Goal: Understand process/instructions: Learn how to perform a task or action

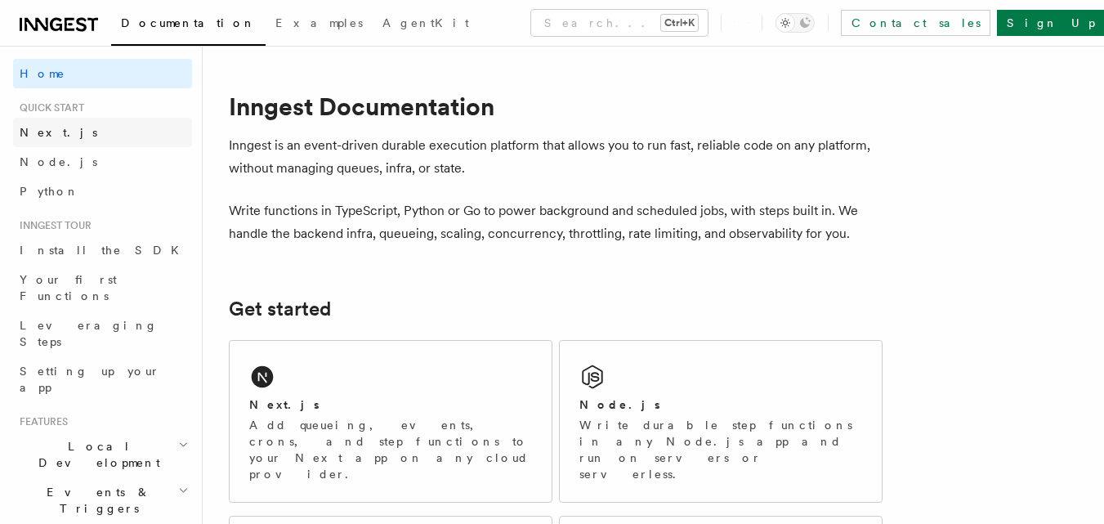
click at [39, 133] on span "Next.js" at bounding box center [59, 132] width 78 height 13
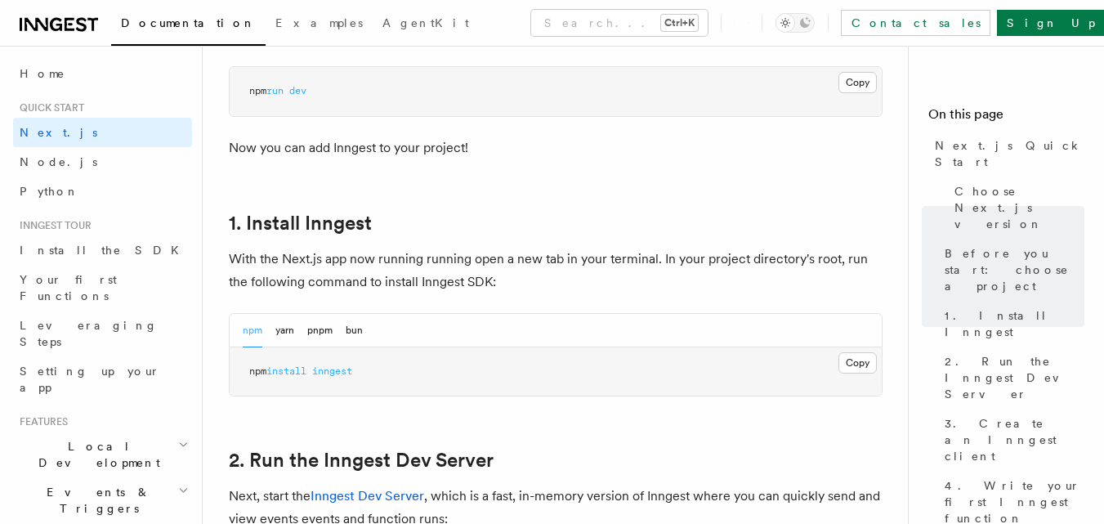
scroll to position [736, 0]
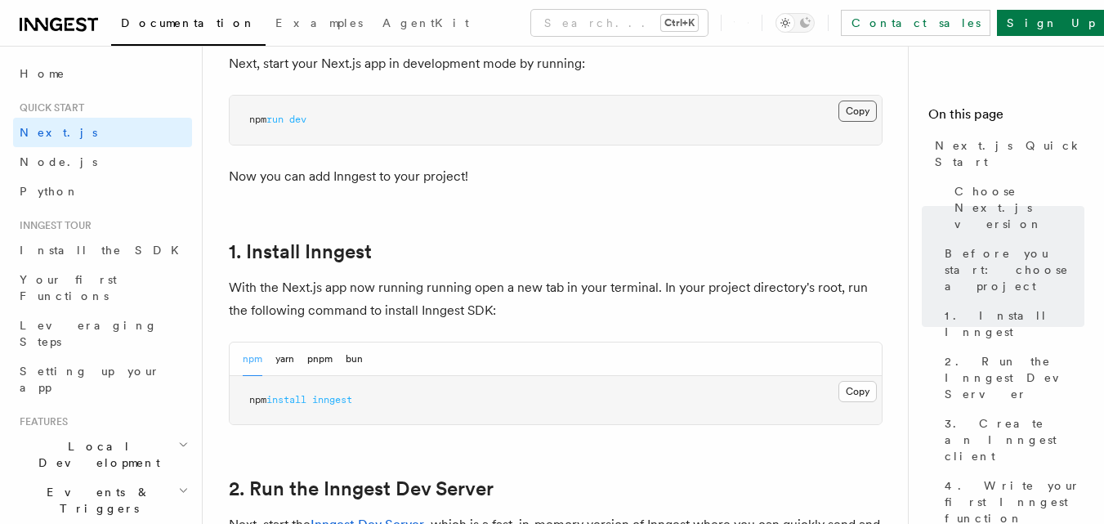
click at [867, 110] on button "Copy Copied" at bounding box center [858, 111] width 38 height 21
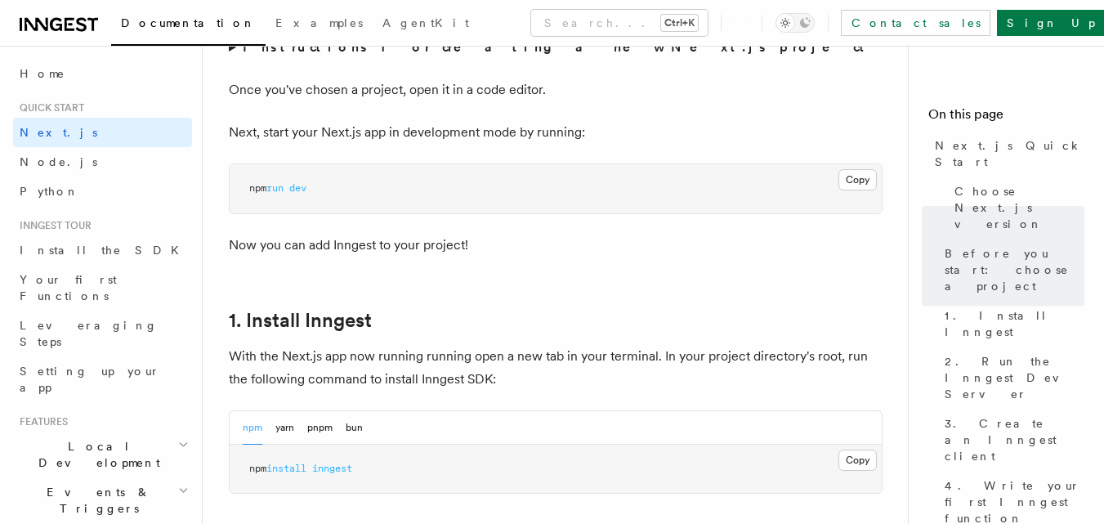
scroll to position [654, 0]
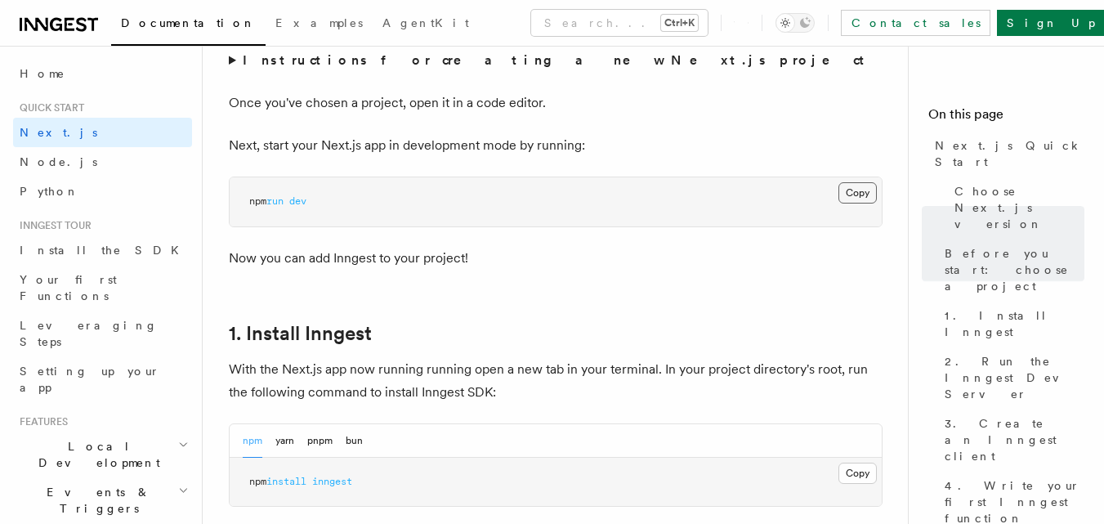
click at [858, 195] on button "Copy Copied" at bounding box center [858, 192] width 38 height 21
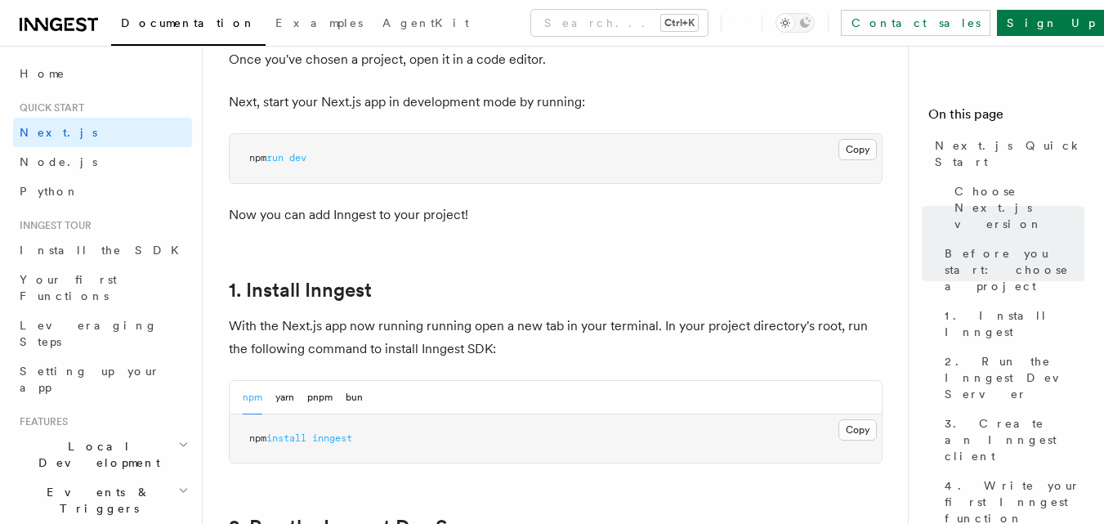
scroll to position [736, 0]
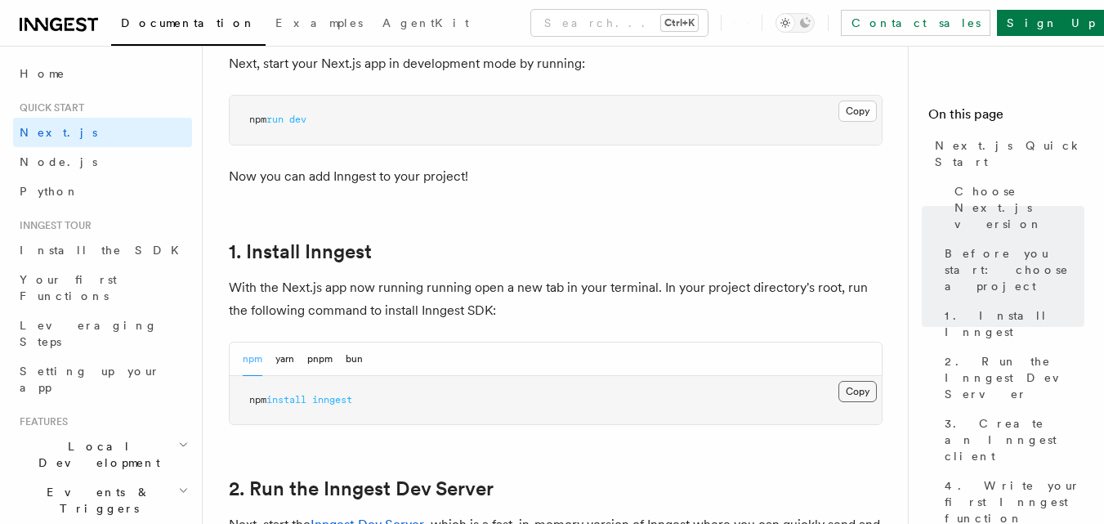
click at [862, 390] on button "Copy Copied" at bounding box center [858, 391] width 38 height 21
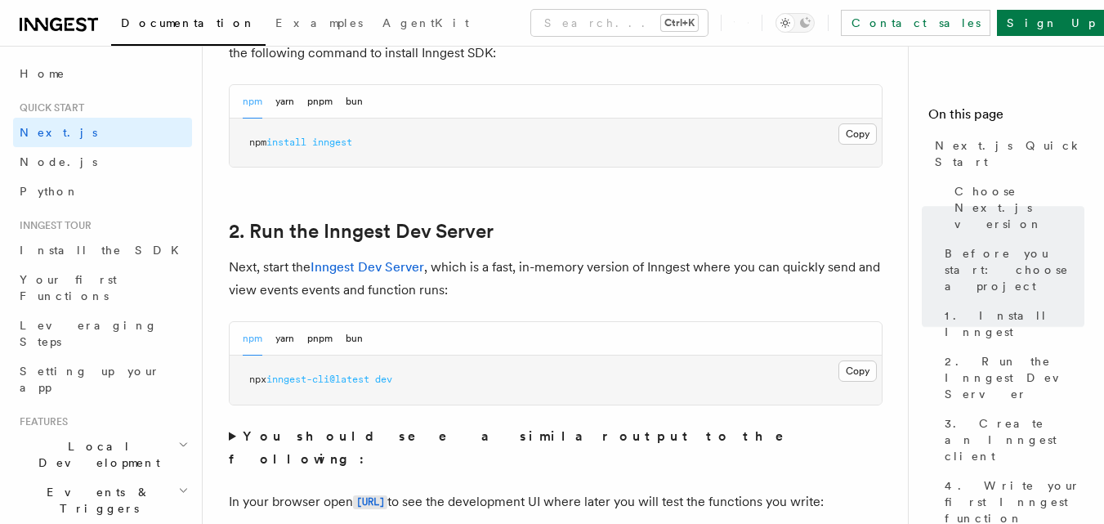
scroll to position [1063, 0]
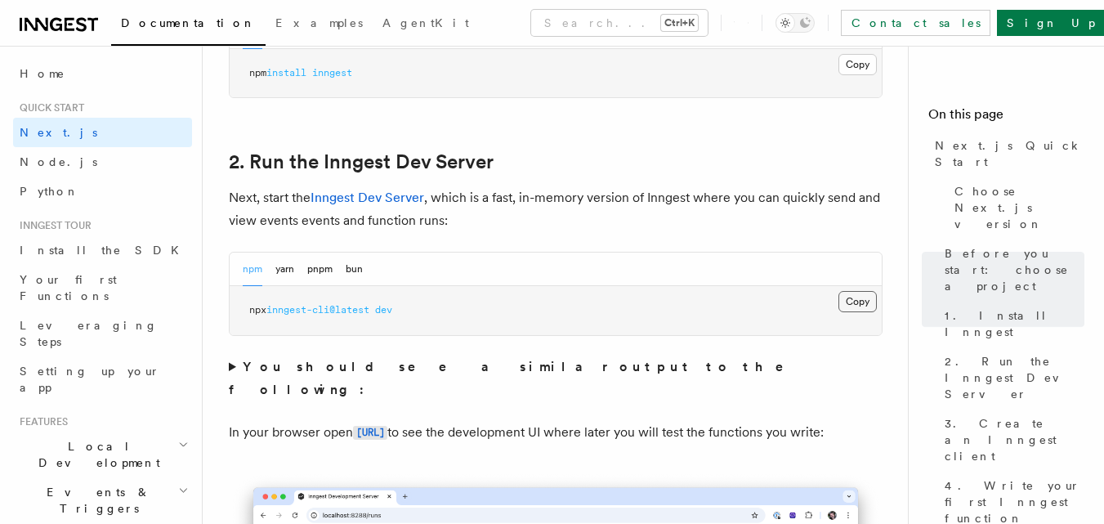
click at [865, 303] on button "Copy Copied" at bounding box center [858, 301] width 38 height 21
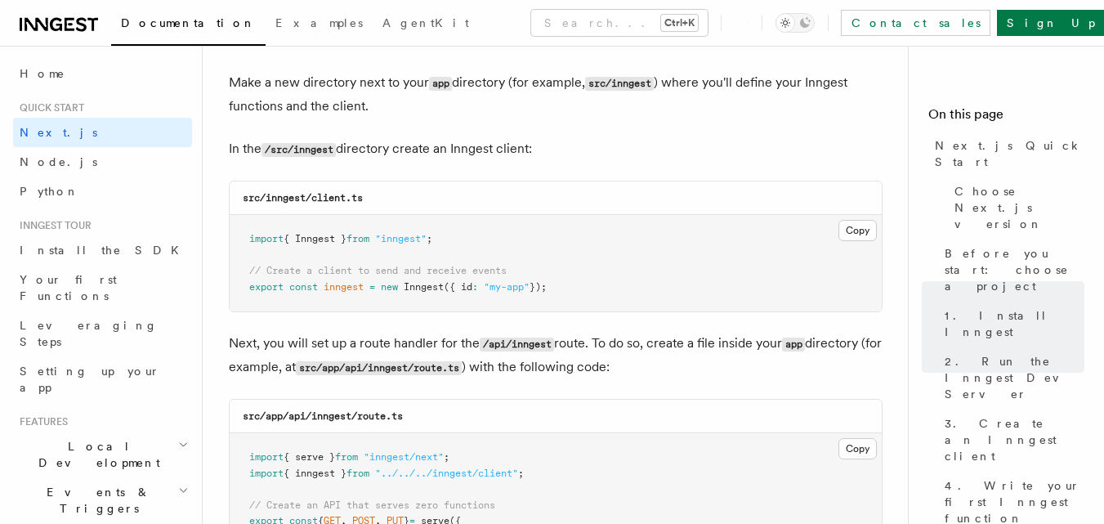
scroll to position [2043, 0]
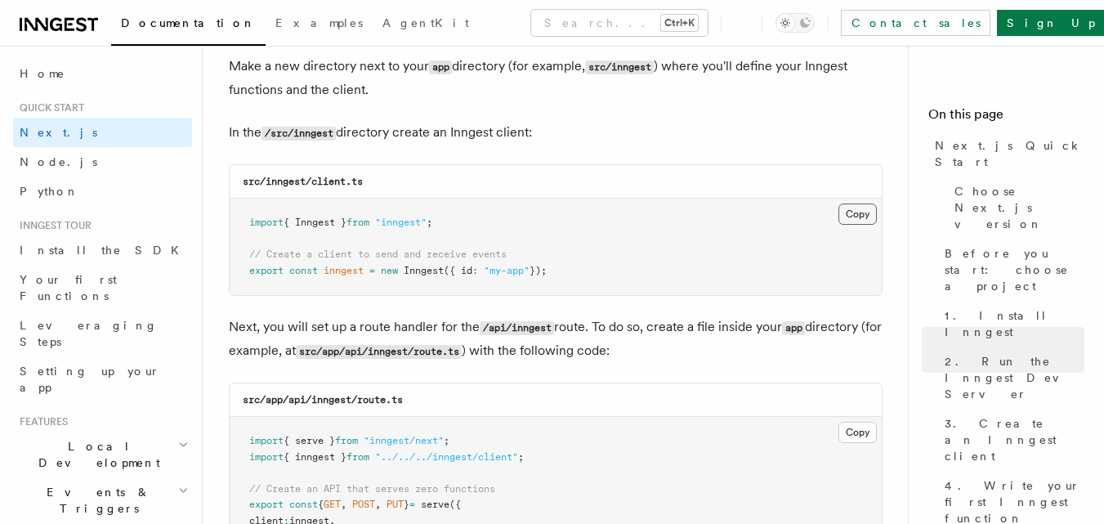
click at [864, 217] on button "Copy Copied" at bounding box center [858, 214] width 38 height 21
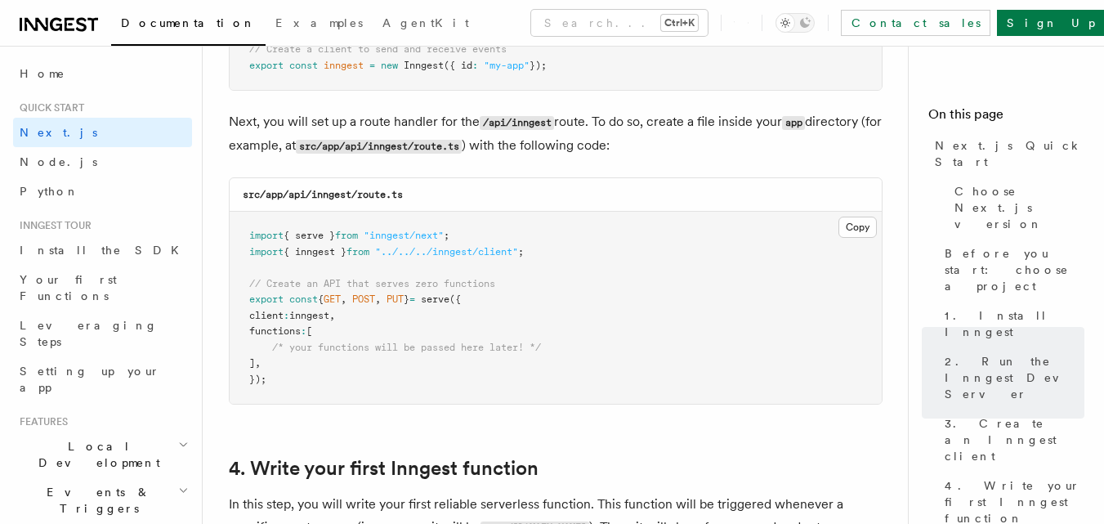
scroll to position [2288, 0]
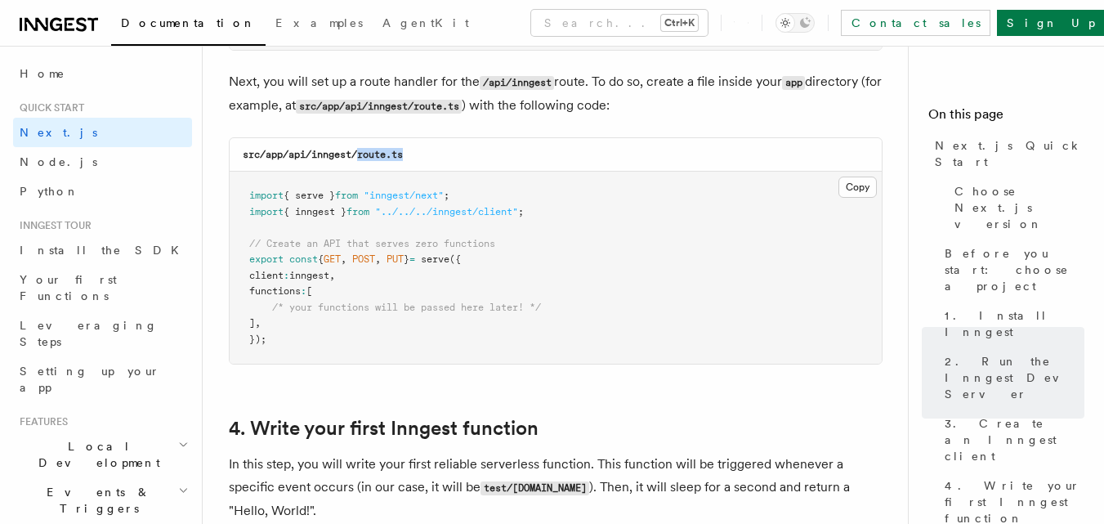
drag, startPoint x: 409, startPoint y: 152, endPoint x: 361, endPoint y: 156, distance: 48.4
click at [361, 156] on div "src/app/api/inngest/route.ts" at bounding box center [556, 155] width 652 height 34
copy code "route.ts"
click at [861, 187] on button "Copy Copied" at bounding box center [858, 187] width 38 height 21
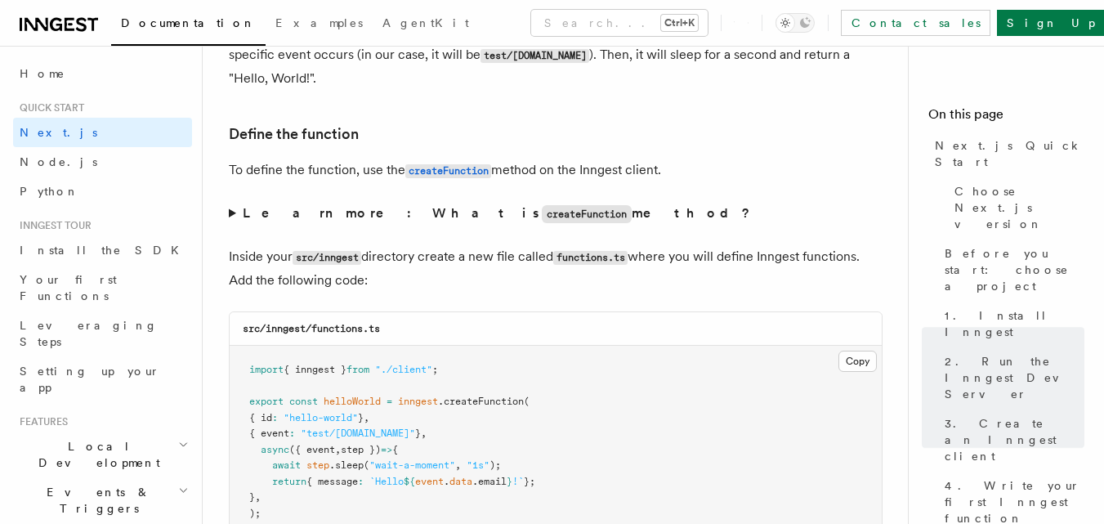
scroll to position [2779, 0]
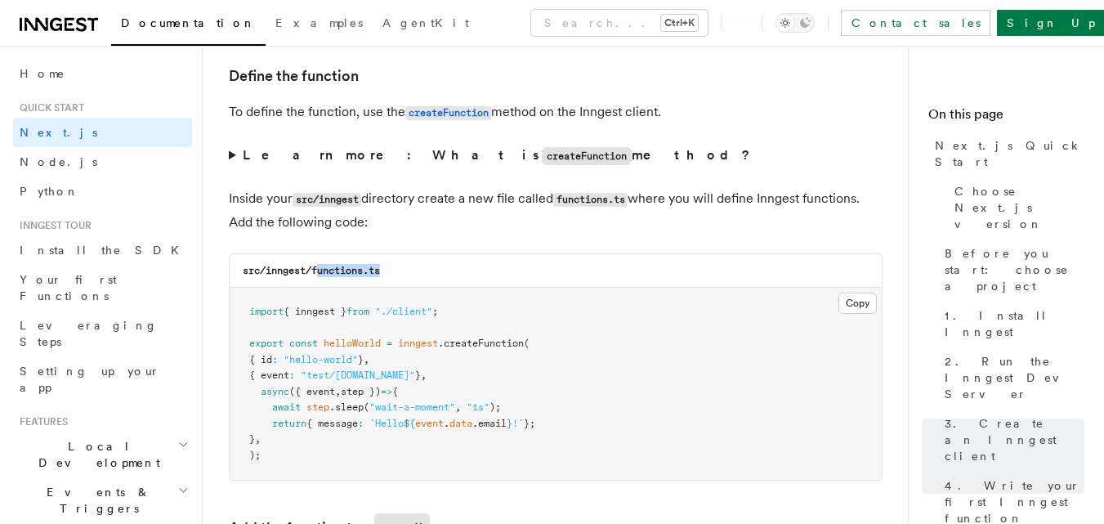
drag, startPoint x: 316, startPoint y: 271, endPoint x: 388, endPoint y: 283, distance: 73.0
click at [388, 283] on div "src/inngest/functions.ts" at bounding box center [556, 271] width 652 height 34
drag, startPoint x: 345, startPoint y: 271, endPoint x: 315, endPoint y: 268, distance: 30.4
click at [315, 268] on code "src/inngest/functions.ts" at bounding box center [311, 270] width 137 height 11
drag, startPoint x: 315, startPoint y: 269, endPoint x: 405, endPoint y: 281, distance: 91.5
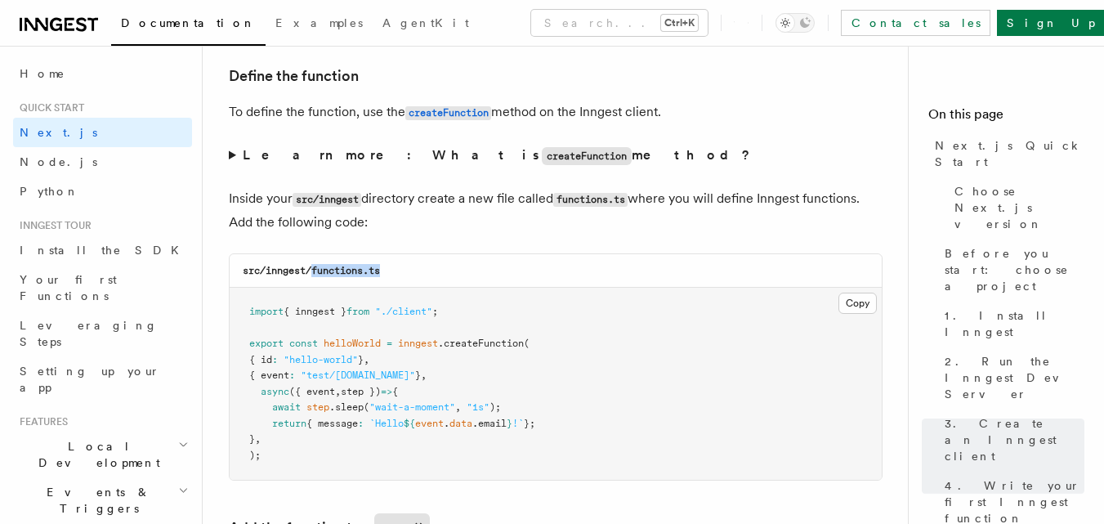
click at [405, 281] on div "src/inngest/functions.ts" at bounding box center [556, 271] width 652 height 34
copy code "functions.ts"
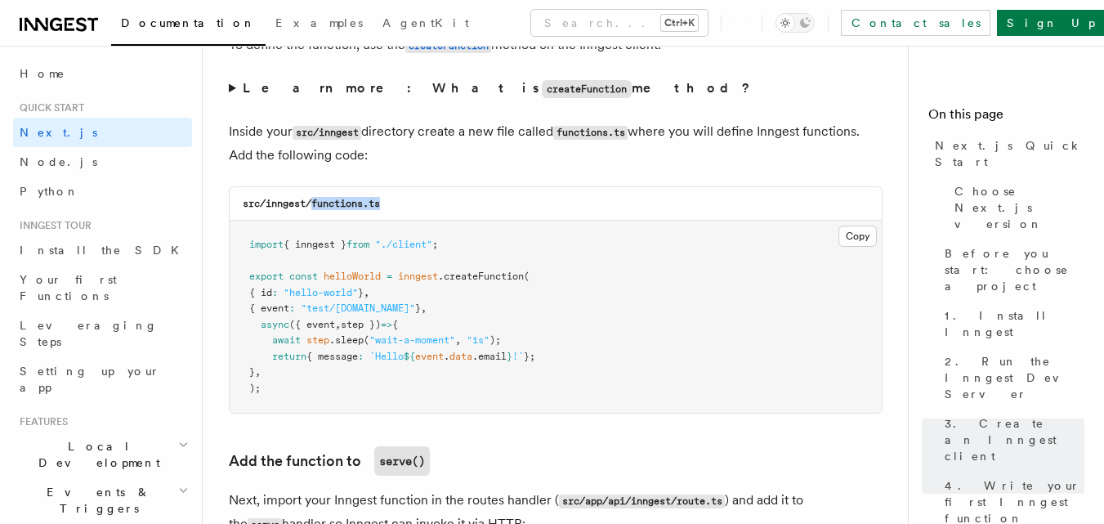
scroll to position [2942, 0]
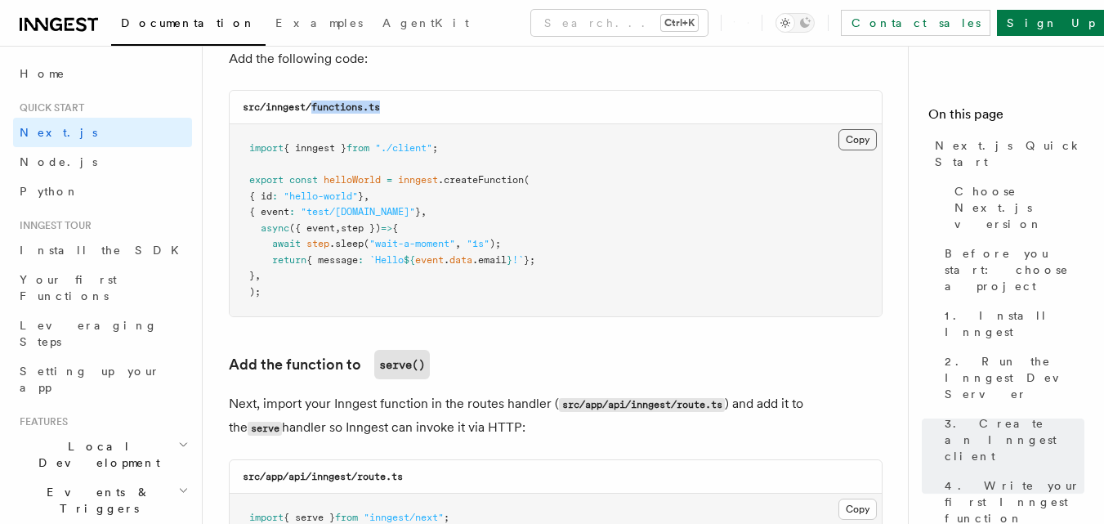
click at [853, 143] on button "Copy Copied" at bounding box center [858, 139] width 38 height 21
